Goal: Task Accomplishment & Management: Complete application form

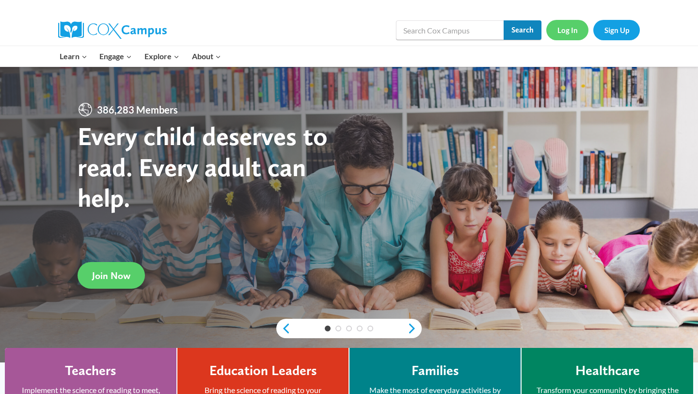
drag, startPoint x: 538, startPoint y: 28, endPoint x: 564, endPoint y: 29, distance: 26.2
click at [564, 29] on div "Search in [URL][DOMAIN_NAME] Search Search Log In Sign Up" at bounding box center [461, 30] width 359 height 31
click at [564, 29] on link "Log In" at bounding box center [567, 30] width 42 height 20
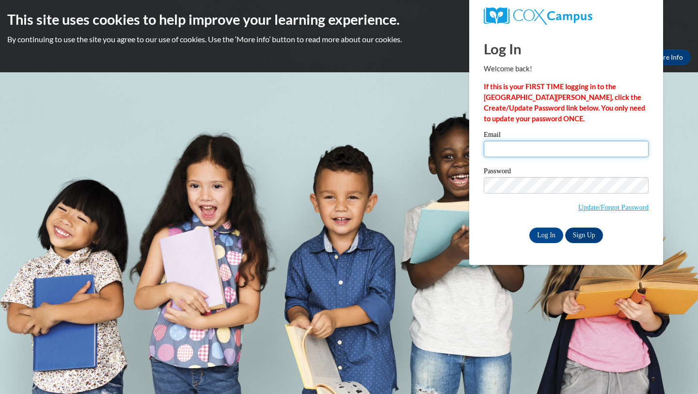
click at [531, 149] on input "Email" at bounding box center [566, 149] width 165 height 16
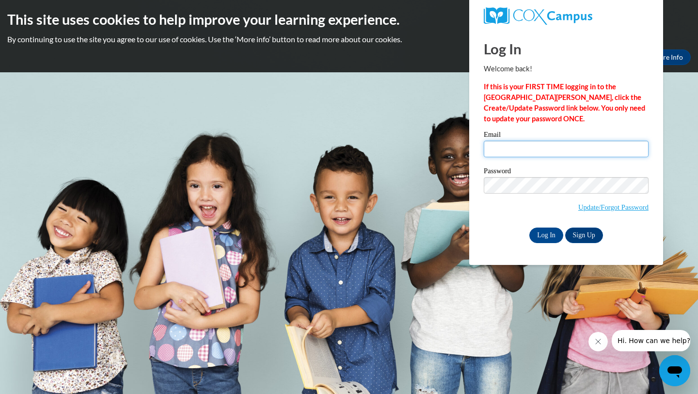
type input "[EMAIL_ADDRESS][DOMAIN_NAME]"
click at [551, 232] on input "Log In" at bounding box center [546, 235] width 34 height 16
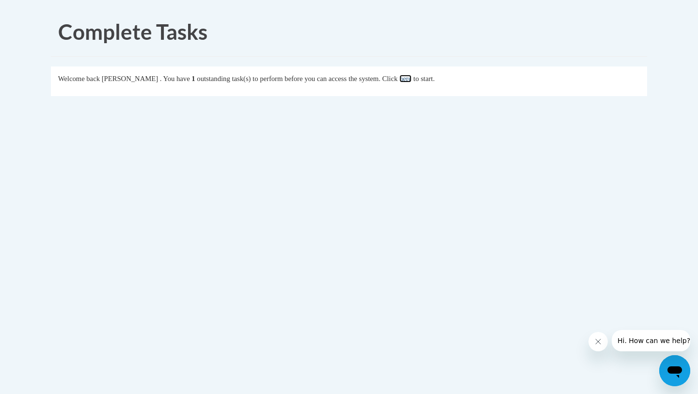
click at [412, 79] on link "here" at bounding box center [405, 79] width 12 height 8
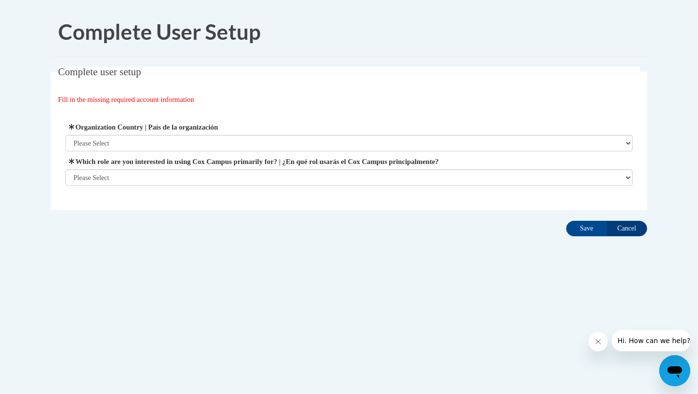
click at [387, 159] on label "Which role are you interested in using Cox Campus primarily for? | ¿En qué rol …" at bounding box center [349, 161] width 568 height 11
click at [387, 169] on select "Please Select College/University | Colegio/Universidad Community/Nonprofit Part…" at bounding box center [349, 177] width 568 height 16
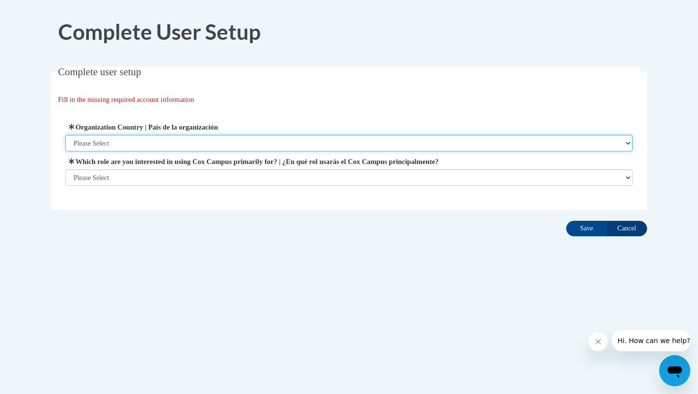
click at [384, 147] on select "Please Select United States | Estados Unidos Outside of the United States | Fue…" at bounding box center [349, 143] width 568 height 16
select select "ad49bcad-a171-4b2e-b99c-48b446064914"
click at [65, 135] on select "Please Select United States | Estados Unidos Outside of the United States | Fue…" at bounding box center [349, 143] width 568 height 16
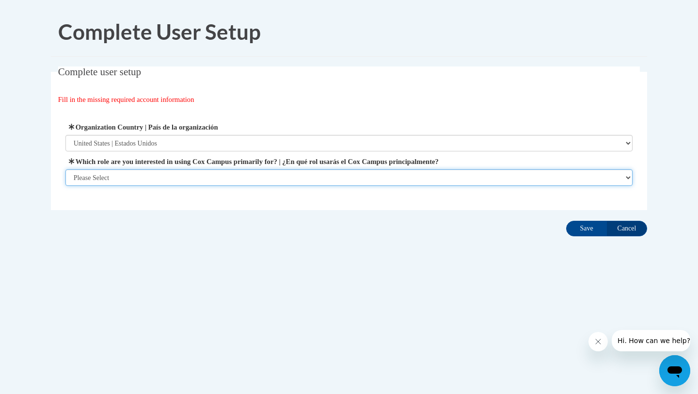
click at [315, 170] on select "Please Select College/University | Colegio/Universidad Community/Nonprofit Part…" at bounding box center [349, 177] width 568 height 16
click at [65, 186] on select "Please Select College/University | Colegio/Universidad Community/Nonprofit Part…" at bounding box center [349, 177] width 568 height 16
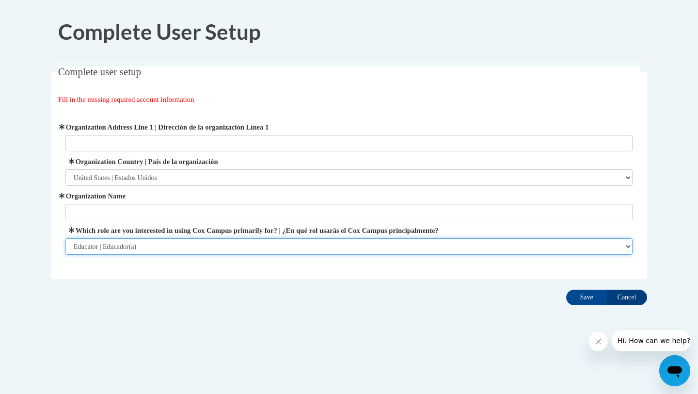
click at [235, 243] on select "Please Select College/University | Colegio/Universidad Community/Nonprofit Part…" at bounding box center [349, 246] width 568 height 16
select select "5a18ea06-2b54-4451-96f2-d152daf9eac5"
click at [65, 238] on select "Please Select College/University | Colegio/Universidad Community/Nonprofit Part…" at bounding box center [349, 246] width 568 height 16
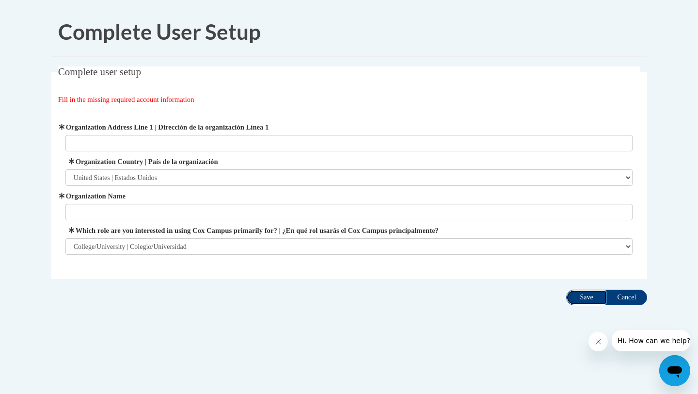
click at [581, 298] on input "Save" at bounding box center [586, 297] width 41 height 16
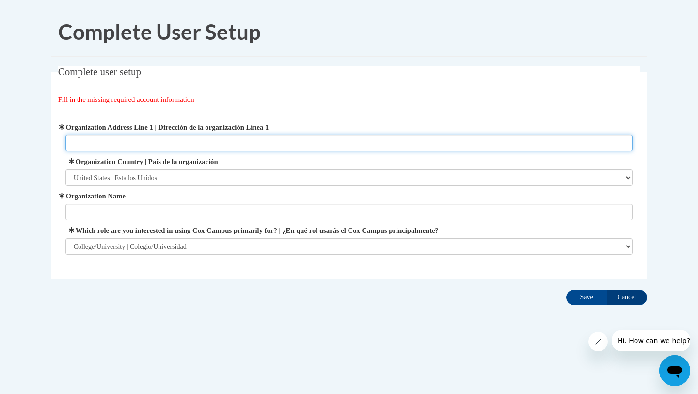
click at [324, 138] on input "Organization Address Line 1 | Dirección de la organización Línea 1" at bounding box center [349, 143] width 568 height 16
type input "2904 Bristol Mountain Trl"
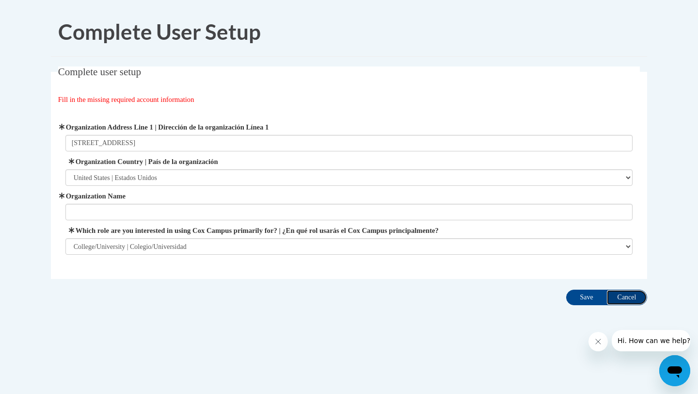
click at [624, 293] on input "Cancel" at bounding box center [626, 297] width 41 height 16
click at [624, 296] on input "Cancel" at bounding box center [626, 297] width 41 height 16
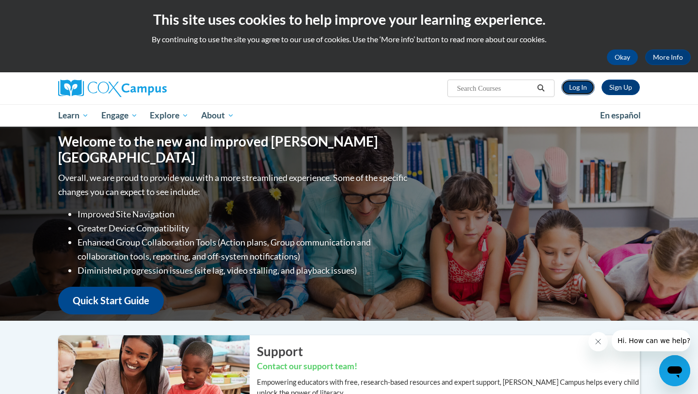
click at [585, 80] on link "Log In" at bounding box center [577, 87] width 33 height 16
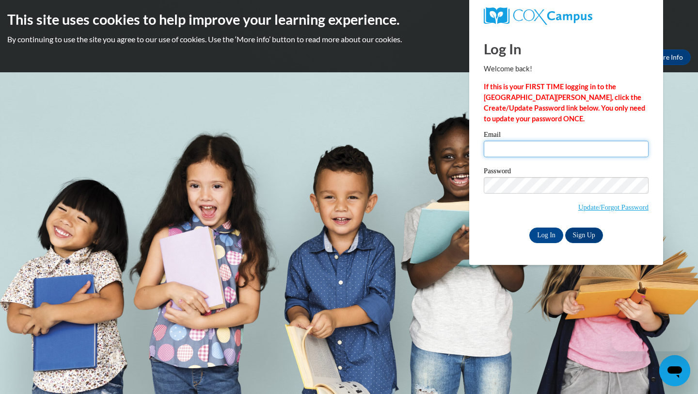
click at [536, 144] on input "Email" at bounding box center [566, 149] width 165 height 16
type input "[EMAIL_ADDRESS][DOMAIN_NAME]"
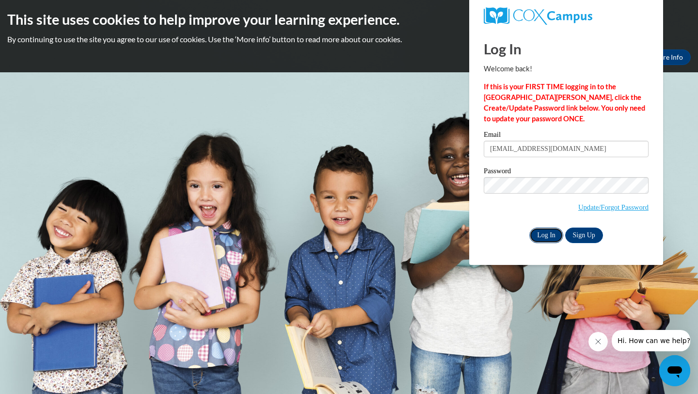
click at [560, 229] on input "Log In" at bounding box center [546, 235] width 34 height 16
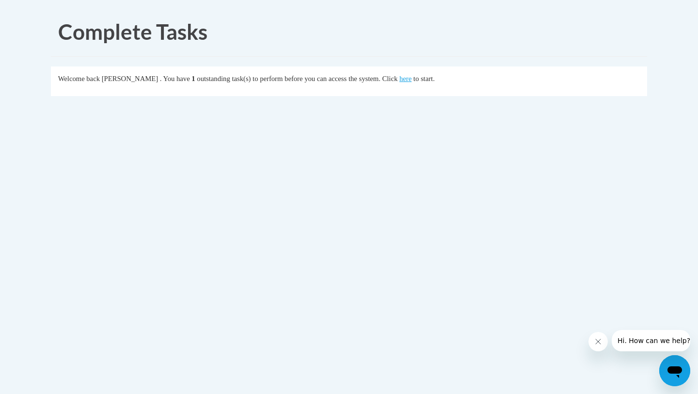
click at [463, 147] on div "Complete Tasks Welcome back Paige Johnson . You have 1 outstanding task(s) to p…" at bounding box center [349, 84] width 611 height 154
click at [412, 79] on link "here" at bounding box center [405, 79] width 12 height 8
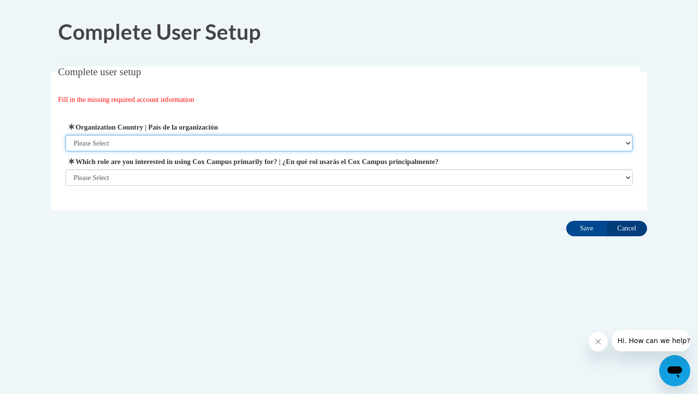
click at [329, 142] on select "Please Select [GEOGRAPHIC_DATA] | [GEOGRAPHIC_DATA] Outside of [GEOGRAPHIC_DATA…" at bounding box center [349, 143] width 568 height 16
select select "ad49bcad-a171-4b2e-b99c-48b446064914"
click at [65, 135] on select "Please Select [GEOGRAPHIC_DATA] | [GEOGRAPHIC_DATA] Outside of [GEOGRAPHIC_DATA…" at bounding box center [349, 143] width 568 height 16
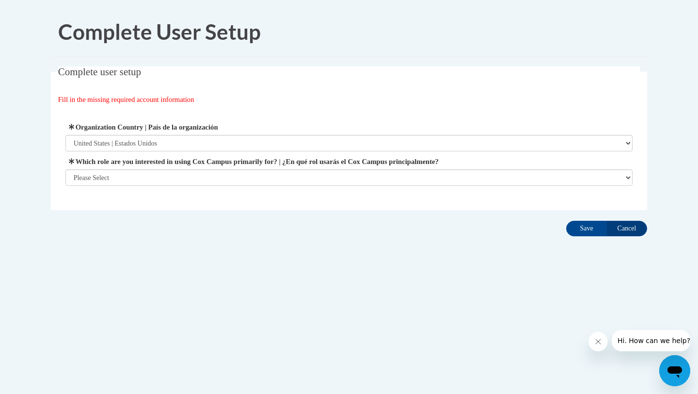
click at [279, 167] on span "Which role are you interested in using [PERSON_NAME] Campus primarily for? | ¿E…" at bounding box center [349, 171] width 568 height 30
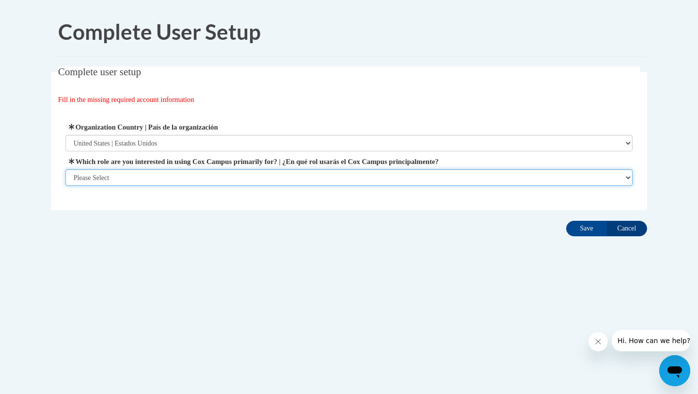
click at [279, 175] on select "Please Select College/University | Colegio/Universidad Community/Nonprofit Part…" at bounding box center [349, 177] width 568 height 16
select select "5a18ea06-2b54-4451-96f2-d152daf9eac5"
click at [65, 186] on select "Please Select College/University | Colegio/Universidad Community/Nonprofit Part…" at bounding box center [349, 177] width 568 height 16
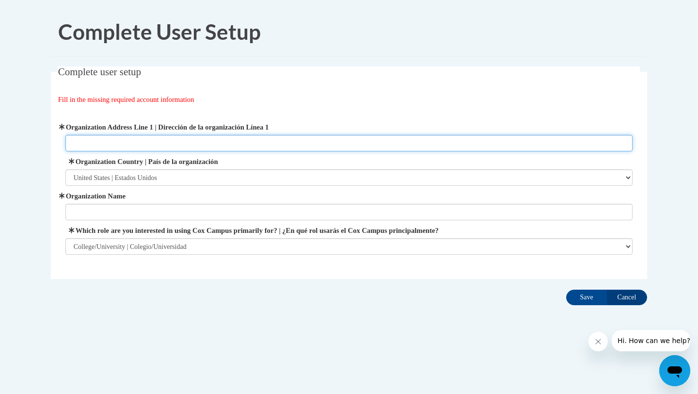
click at [255, 136] on input "Organization Address Line 1 | Dirección de la organización Línea 1" at bounding box center [349, 143] width 568 height 16
paste input "[STREET_ADDRESS][PERSON_NAME]"
type input "[STREET_ADDRESS][PERSON_NAME]"
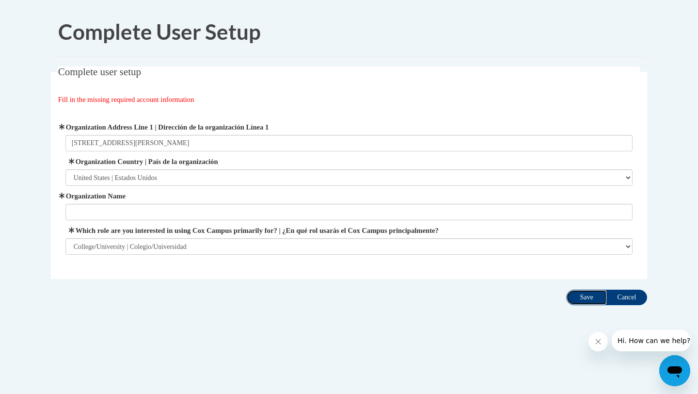
click at [581, 290] on input "Save" at bounding box center [586, 297] width 41 height 16
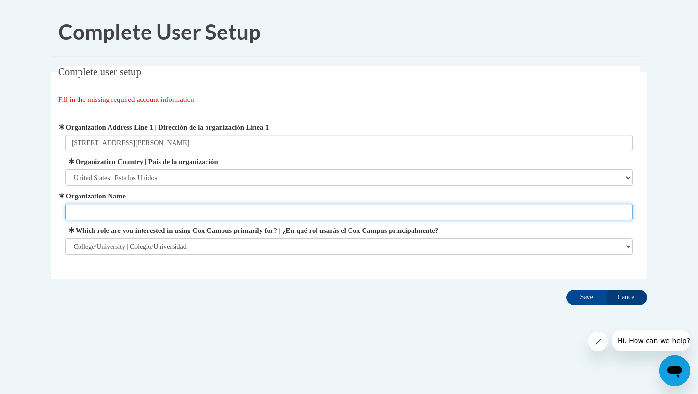
click at [385, 210] on input "Organization Name" at bounding box center [349, 212] width 568 height 16
type input "[GEOGRAPHIC_DATA][US_STATE][PERSON_NAME]"
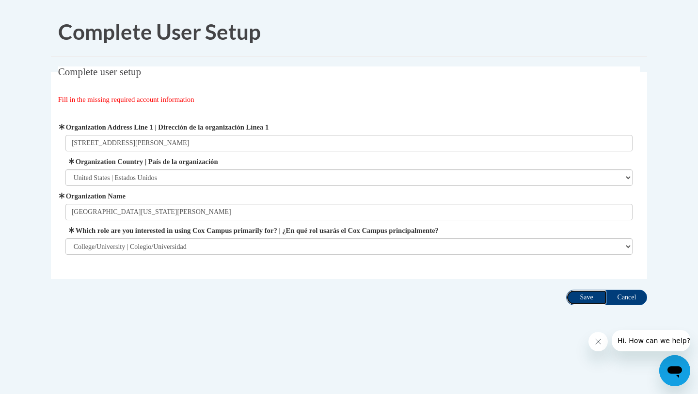
click at [600, 300] on input "Save" at bounding box center [586, 297] width 41 height 16
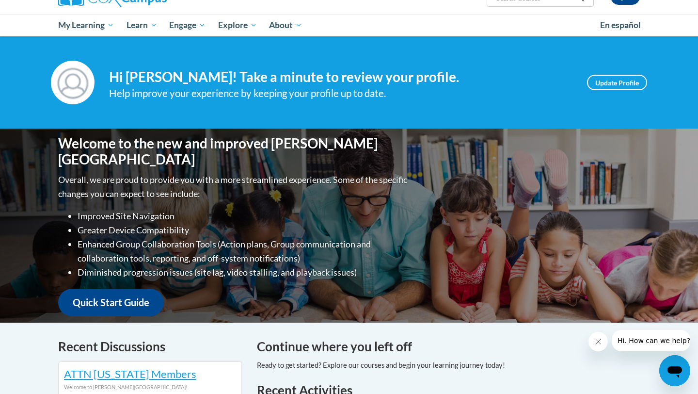
scroll to position [87, 0]
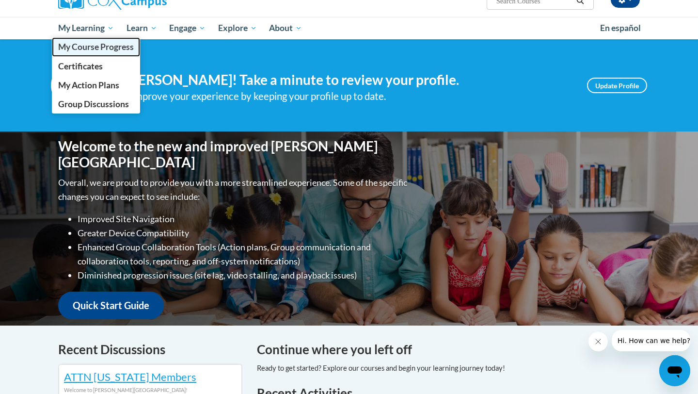
click at [101, 44] on span "My Course Progress" at bounding box center [96, 47] width 76 height 10
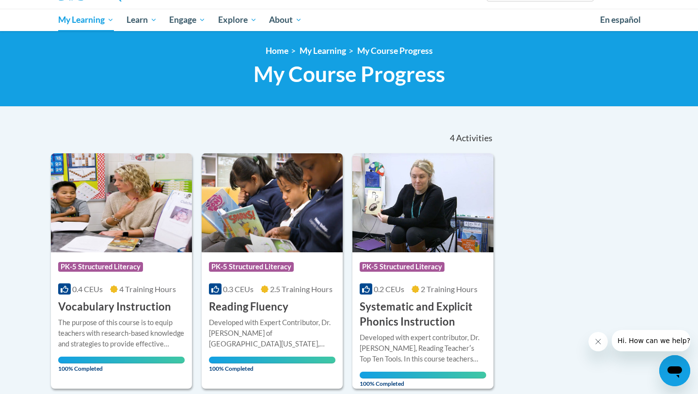
scroll to position [69, 0]
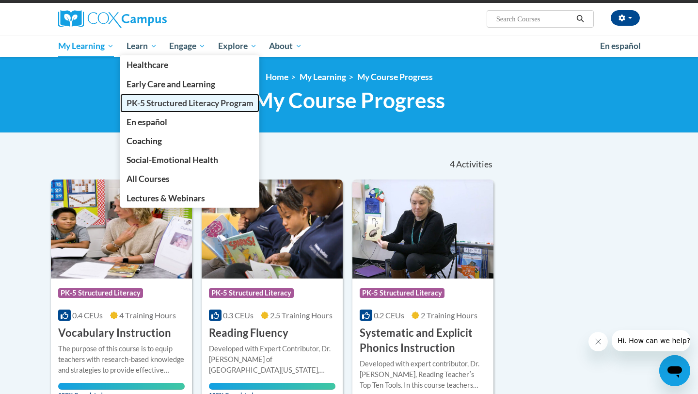
click at [156, 100] on span "PK-5 Structured Literacy Program" at bounding box center [190, 103] width 127 height 10
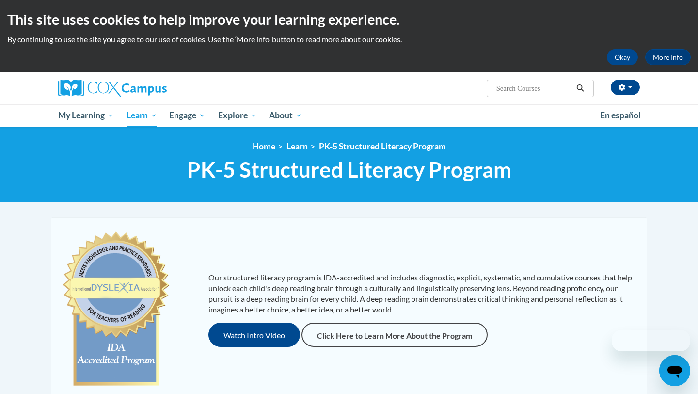
click at [258, 91] on div "[PERSON_NAME] ([GEOGRAPHIC_DATA]/[GEOGRAPHIC_DATA] UTC-05:00) My Profile Inbox …" at bounding box center [448, 84] width 397 height 25
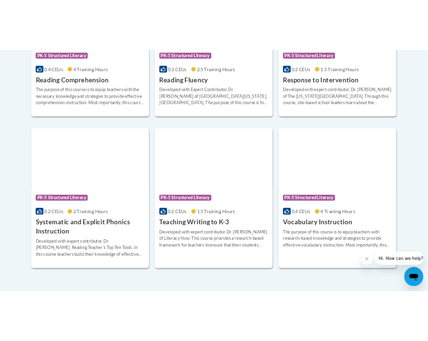
scroll to position [1042, 0]
